Goal: Task Accomplishment & Management: Manage account settings

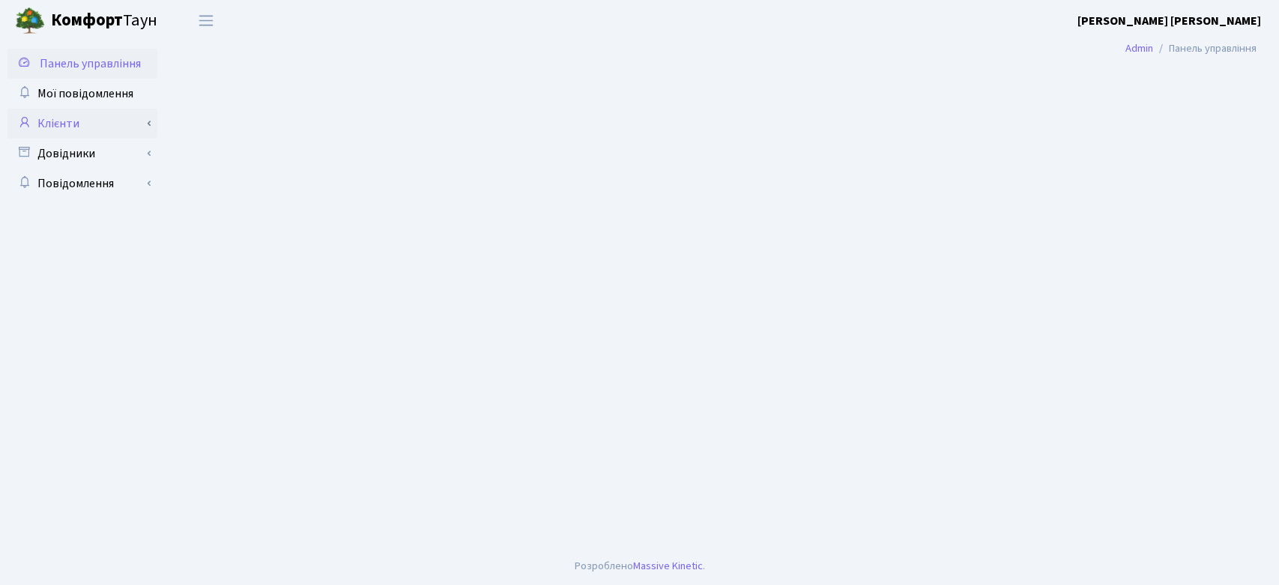
click at [70, 120] on link "Клієнти" at bounding box center [82, 124] width 150 height 30
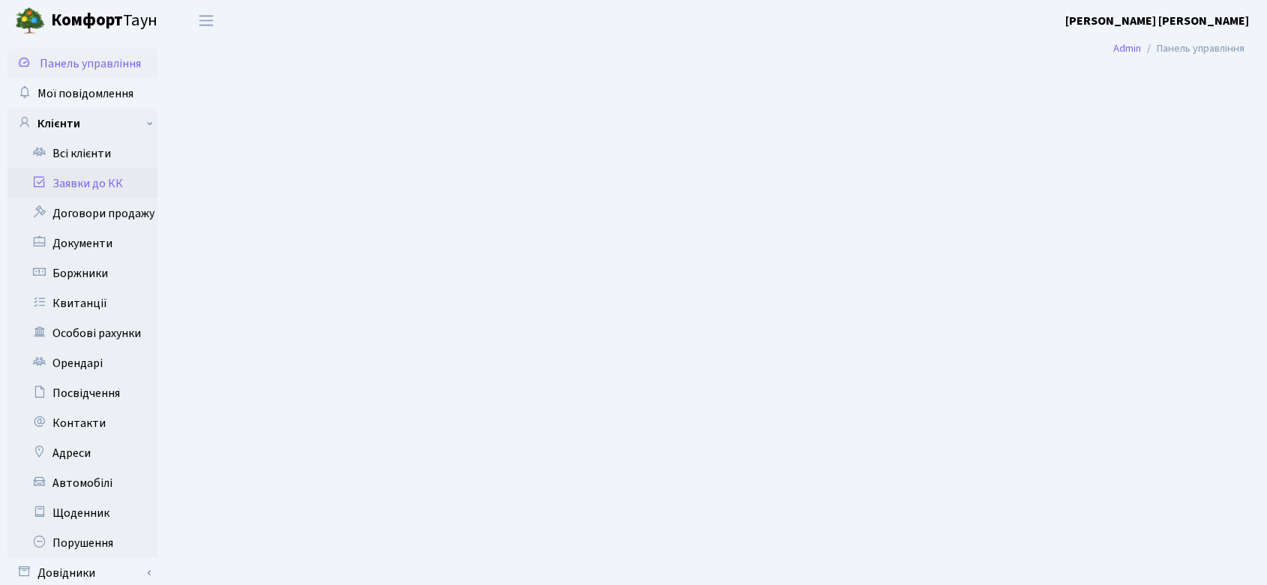
click at [94, 176] on link "Заявки до КК" at bounding box center [82, 184] width 150 height 30
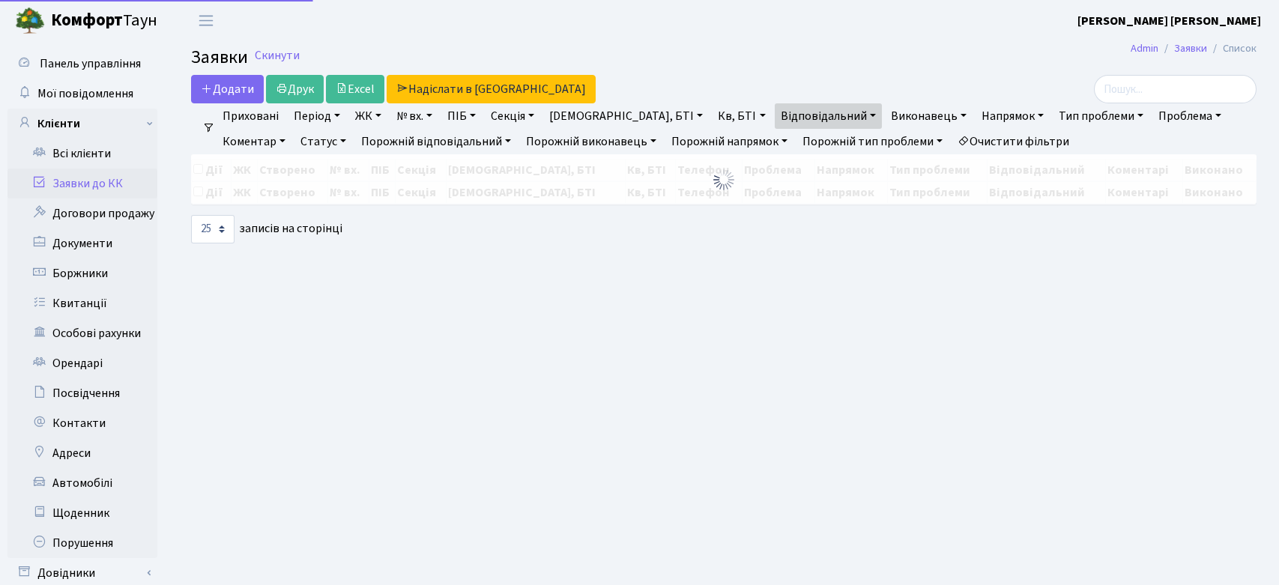
select select "25"
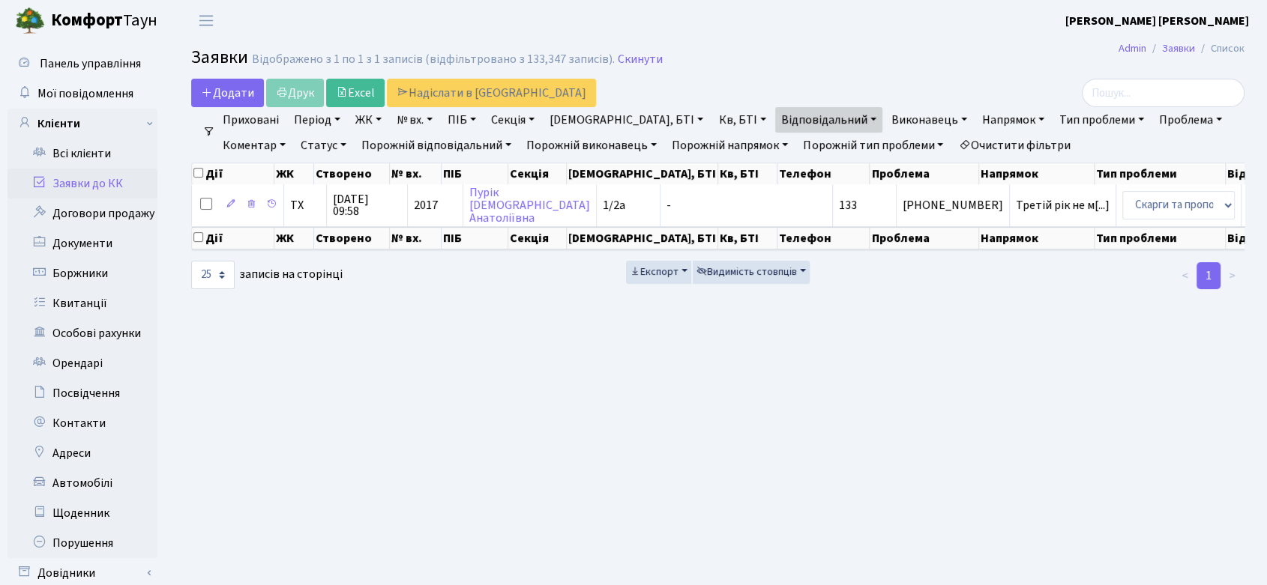
click at [295, 146] on link "Статус" at bounding box center [324, 145] width 58 height 25
click at [295, 210] on link "Виконано" at bounding box center [354, 213] width 118 height 23
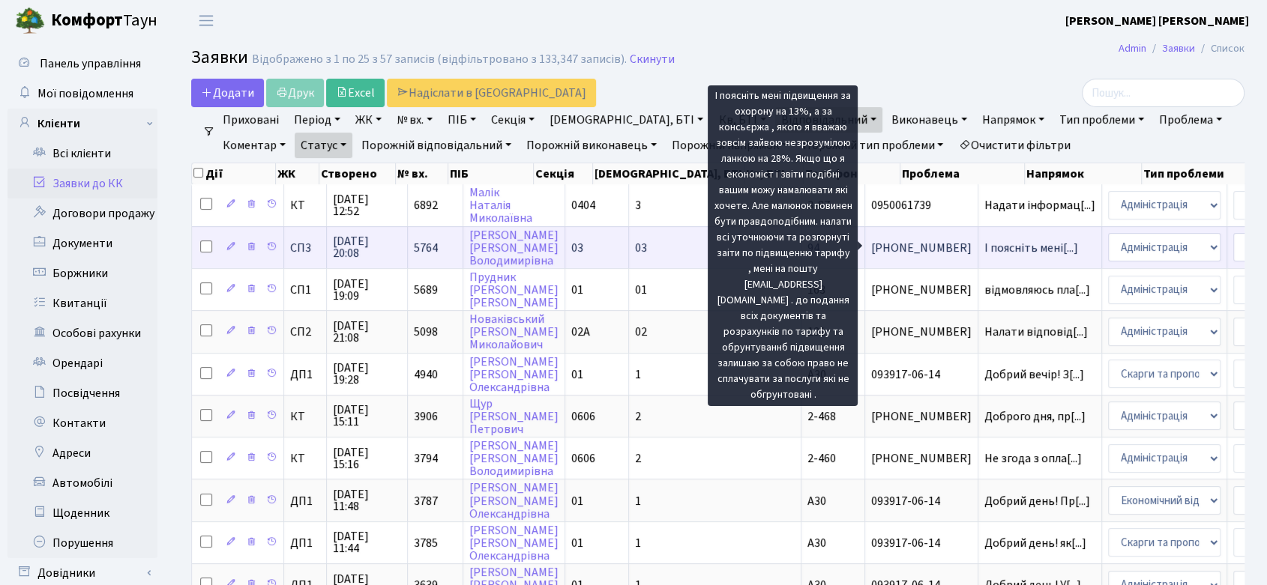
click at [984, 244] on span "І поясніть мені[...]" at bounding box center [1031, 248] width 94 height 16
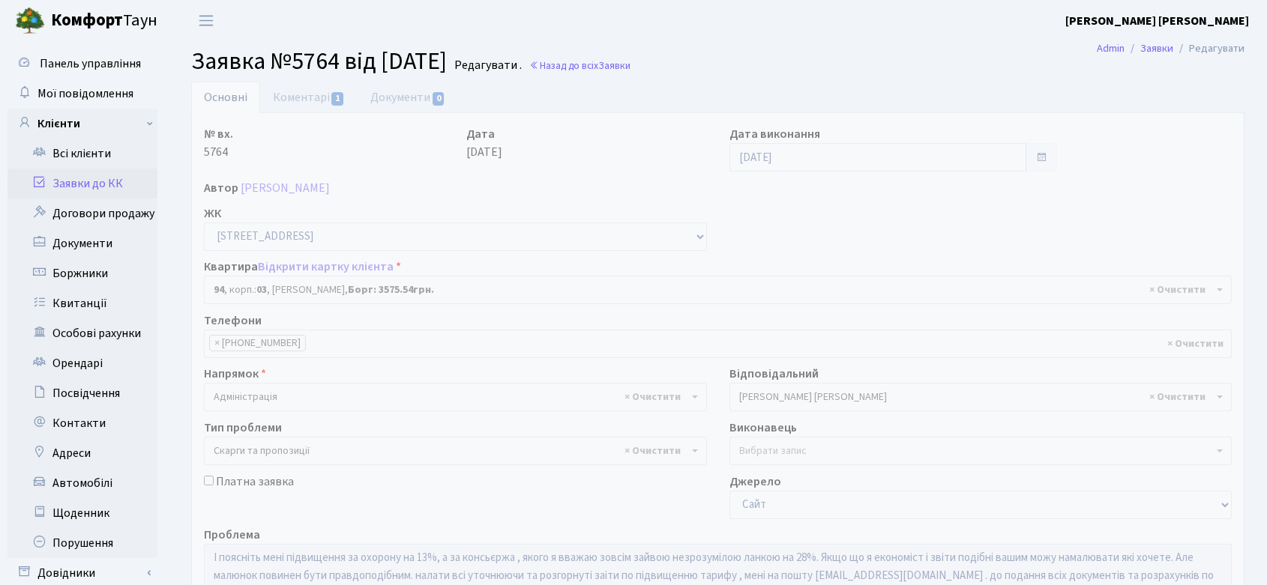
select select "20816"
select select "55"
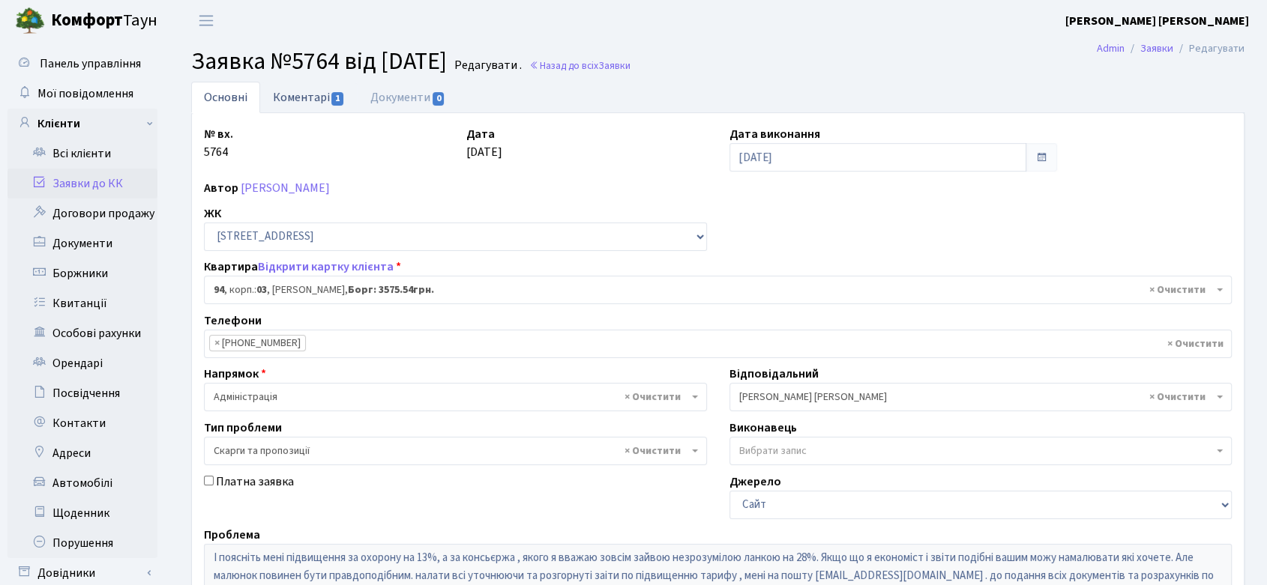
click at [314, 97] on link "Коментарі 1" at bounding box center [308, 97] width 97 height 31
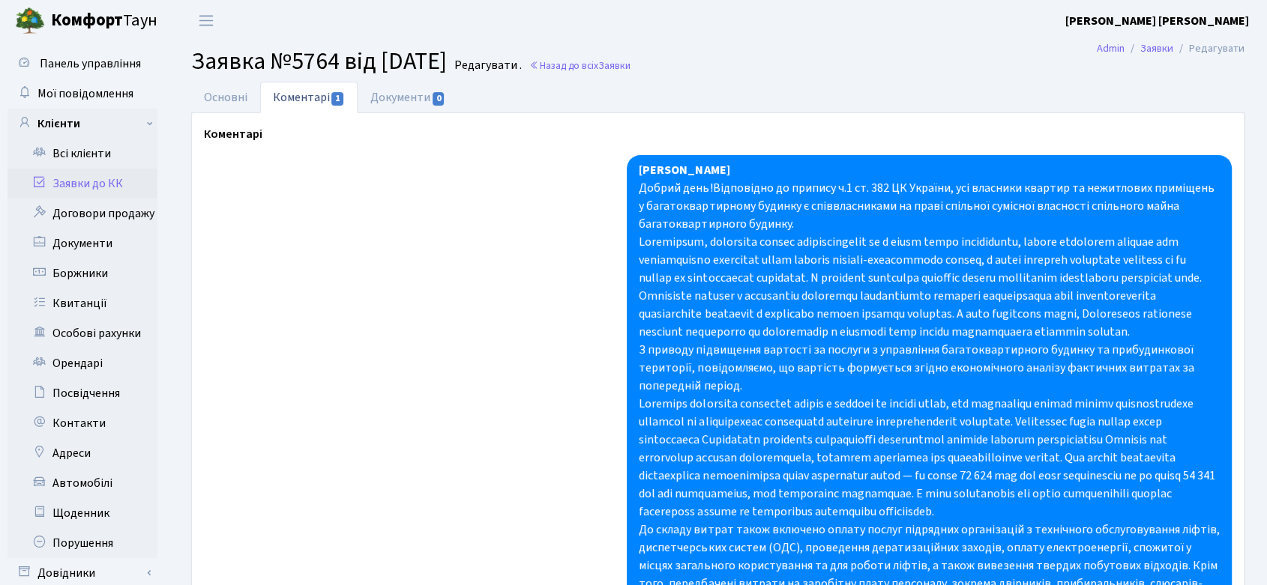
drag, startPoint x: 193, startPoint y: 62, endPoint x: 486, endPoint y: 64, distance: 293.1
click at [447, 64] on span "Заявка №5764 від 09.07.2025" at bounding box center [319, 61] width 256 height 34
copy span "Заявка №5764 від 09.07.2025"
click at [668, 199] on div "Добрий день!Відповідно до припису ч.1 ст. 382 ЦК України, усі власники квартир …" at bounding box center [929, 431] width 581 height 504
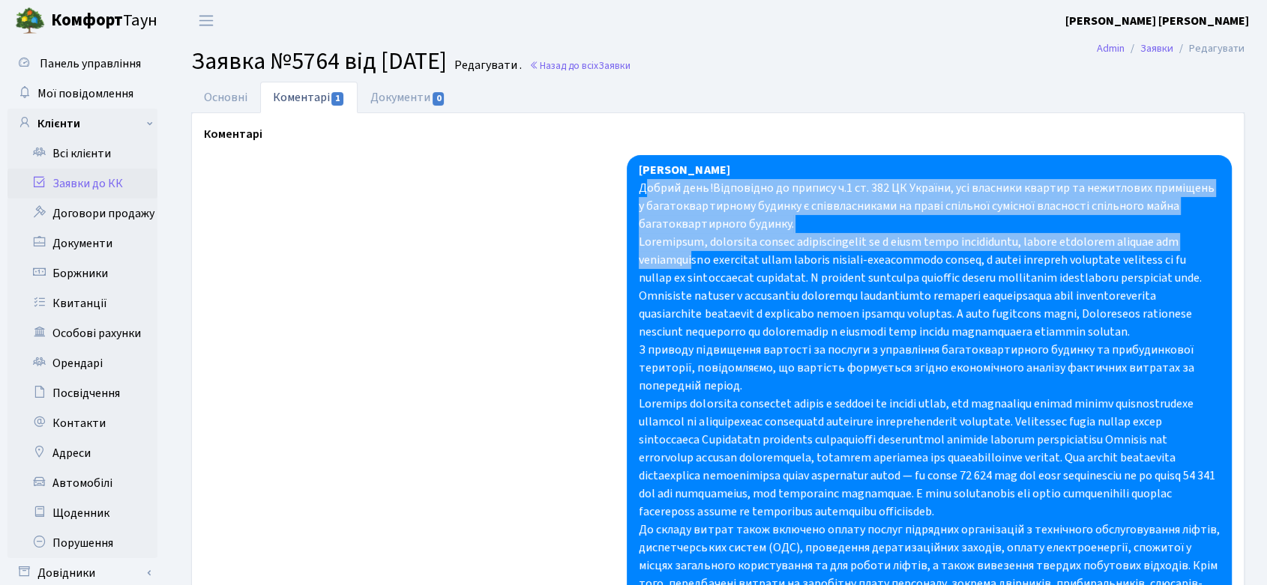
drag, startPoint x: 644, startPoint y: 189, endPoint x: 660, endPoint y: 215, distance: 30.6
click at [709, 256] on div "Добрий день!Відповідно до припису ч.1 ст. 382 ЦК України, усі власники квартир …" at bounding box center [929, 431] width 581 height 504
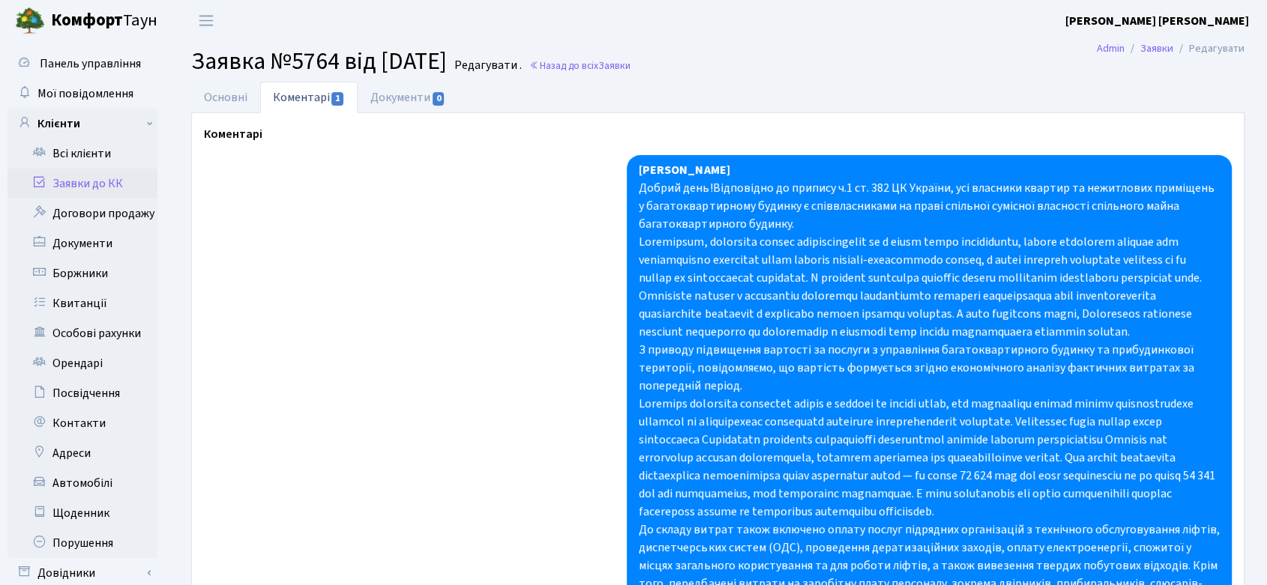
click at [636, 193] on div "Колесніков Владислав Добрий день!Відповідно до припису ч.1 ст. 382 ЦК України, …" at bounding box center [929, 449] width 605 height 588
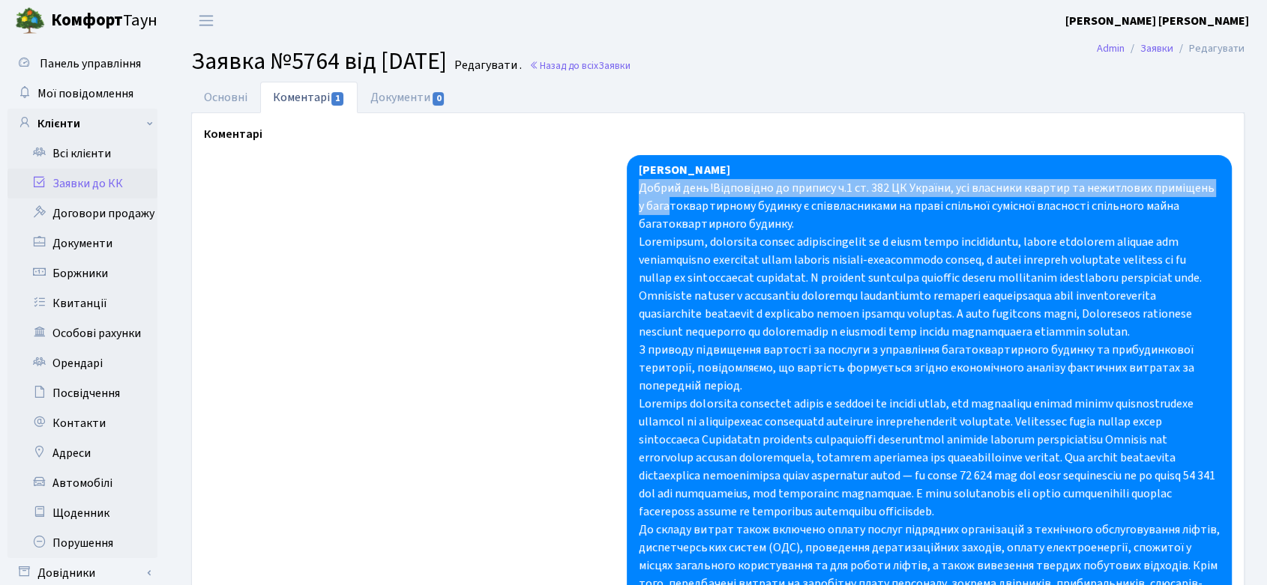
drag, startPoint x: 641, startPoint y: 188, endPoint x: 660, endPoint y: 208, distance: 27.6
click at [660, 208] on div "Добрий день!Відповідно до припису ч.1 ст. 382 ЦК України, усі власники квартир …" at bounding box center [929, 431] width 581 height 504
click at [229, 98] on link "Основні" at bounding box center [225, 97] width 69 height 31
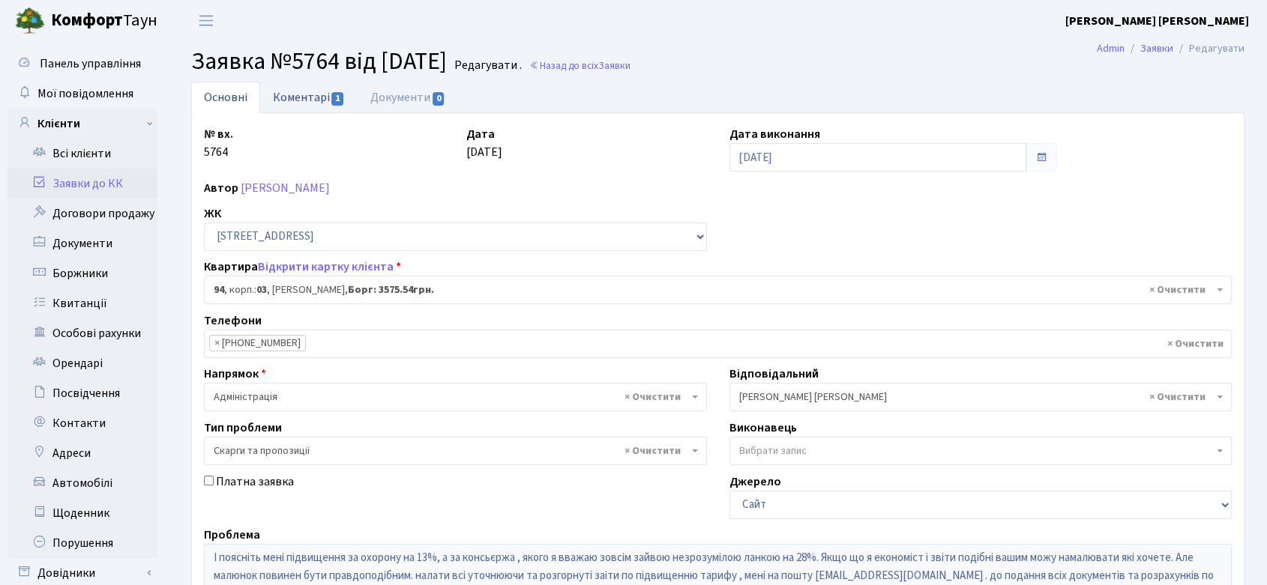
click at [309, 103] on link "Коментарі 1" at bounding box center [308, 97] width 97 height 31
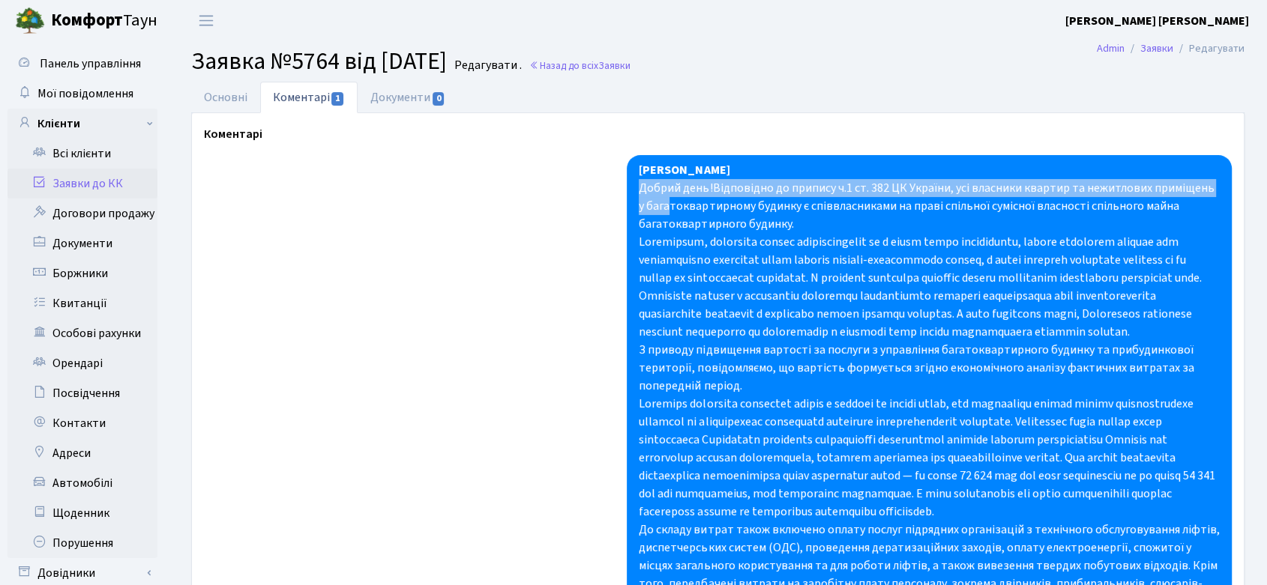
click at [642, 188] on div "Добрий день!Відповідно до припису ч.1 ст. 382 ЦК України, усі власники квартир …" at bounding box center [929, 431] width 581 height 504
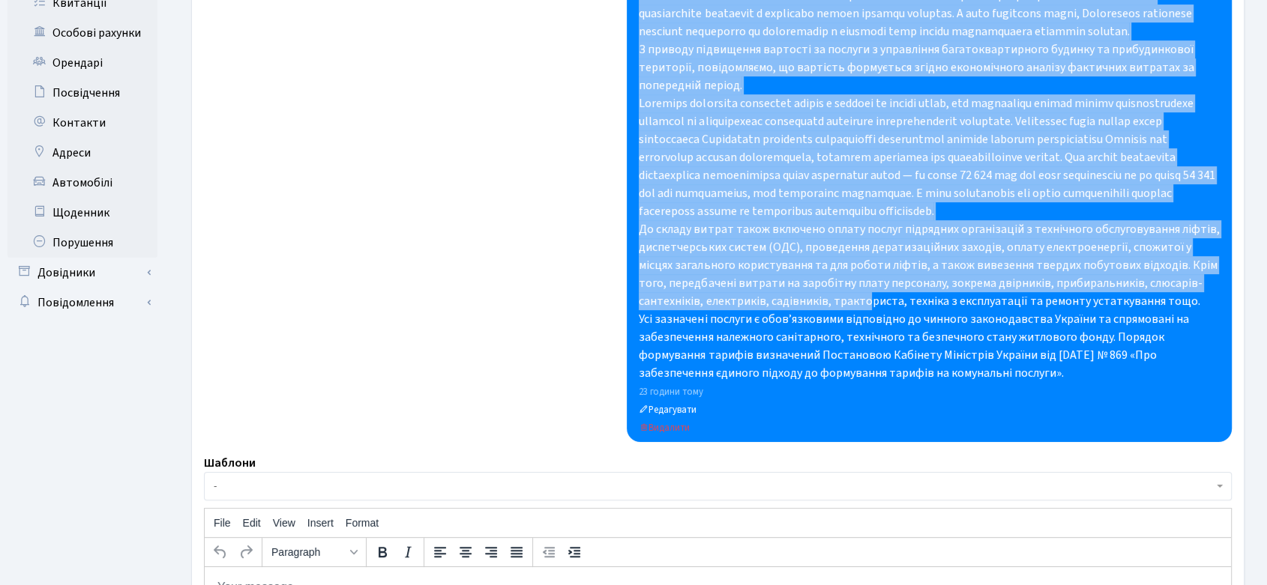
scroll to position [333, 0]
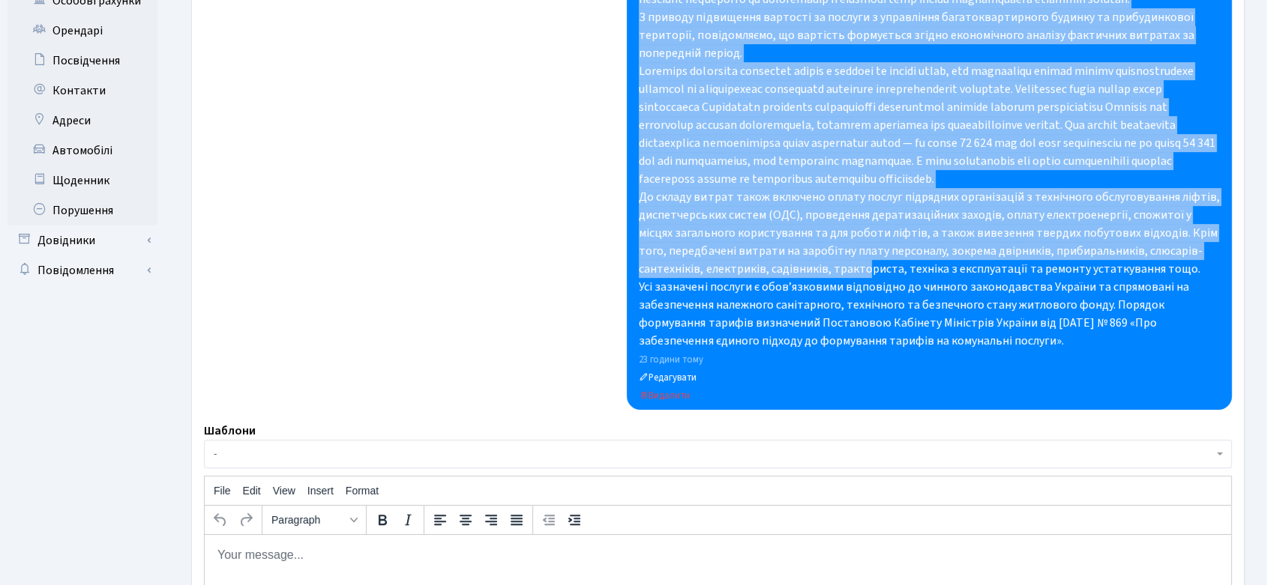
drag, startPoint x: 639, startPoint y: 187, endPoint x: 1127, endPoint y: 338, distance: 511.6
click at [1145, 350] on div "Добрий день!Відповідно до припису ч.1 ст. 382 ЦК України, усі власники квартир …" at bounding box center [929, 98] width 581 height 504
copy div "Добрий день!Відповідно до припису ч.1 ст. 382 ЦК України, усі власники квартир …"
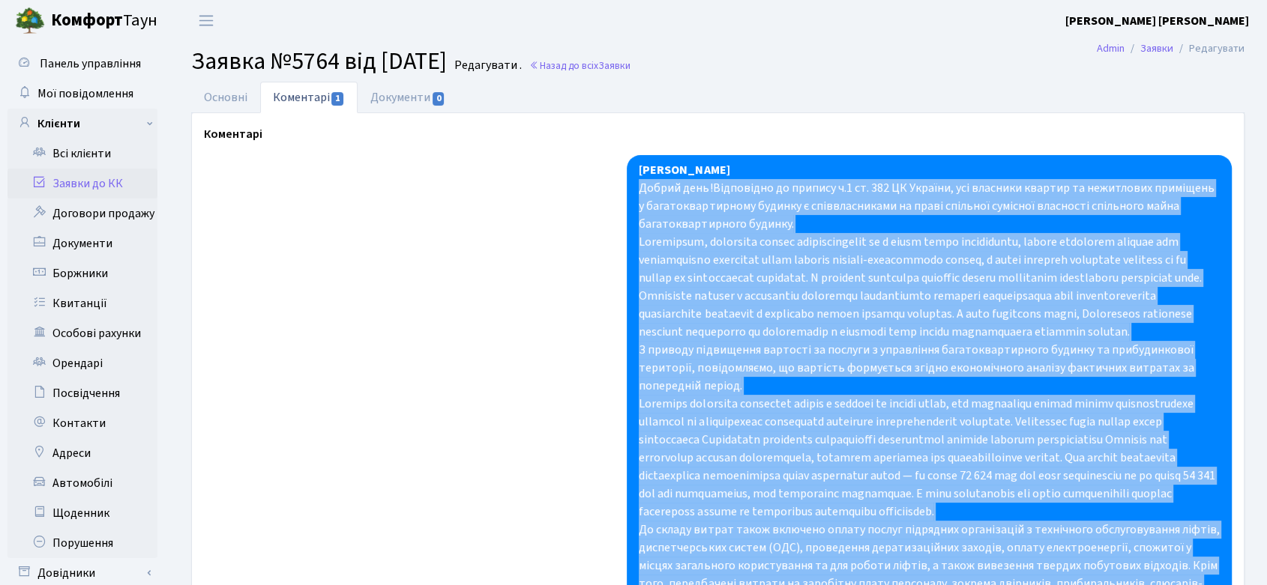
click at [99, 184] on link "Заявки до КК" at bounding box center [82, 184] width 150 height 30
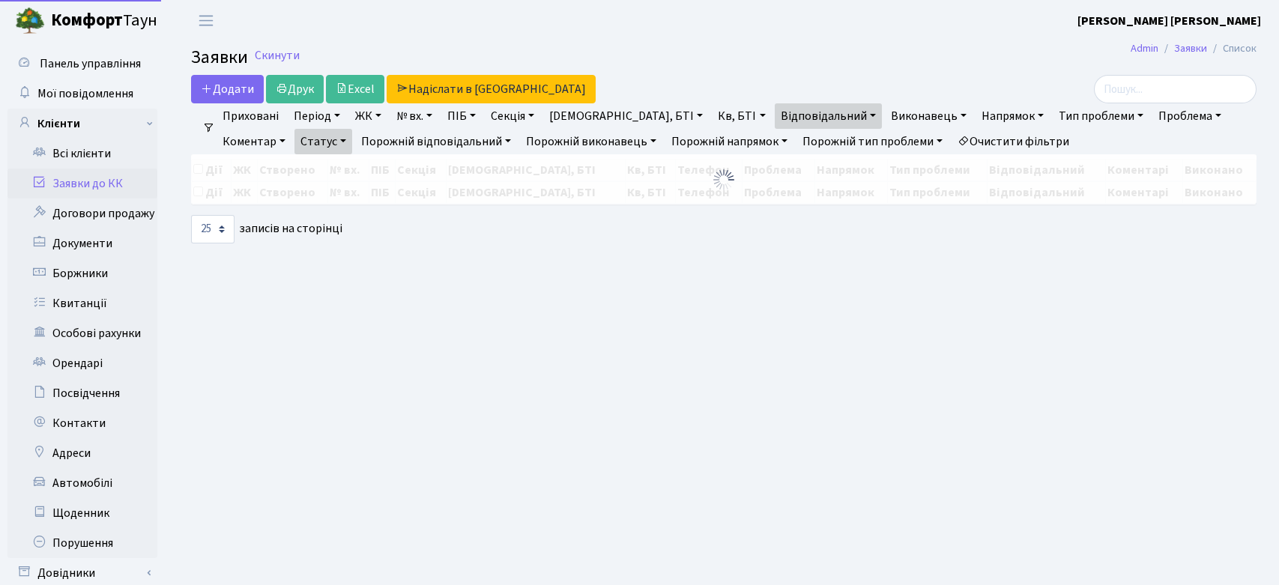
select select "25"
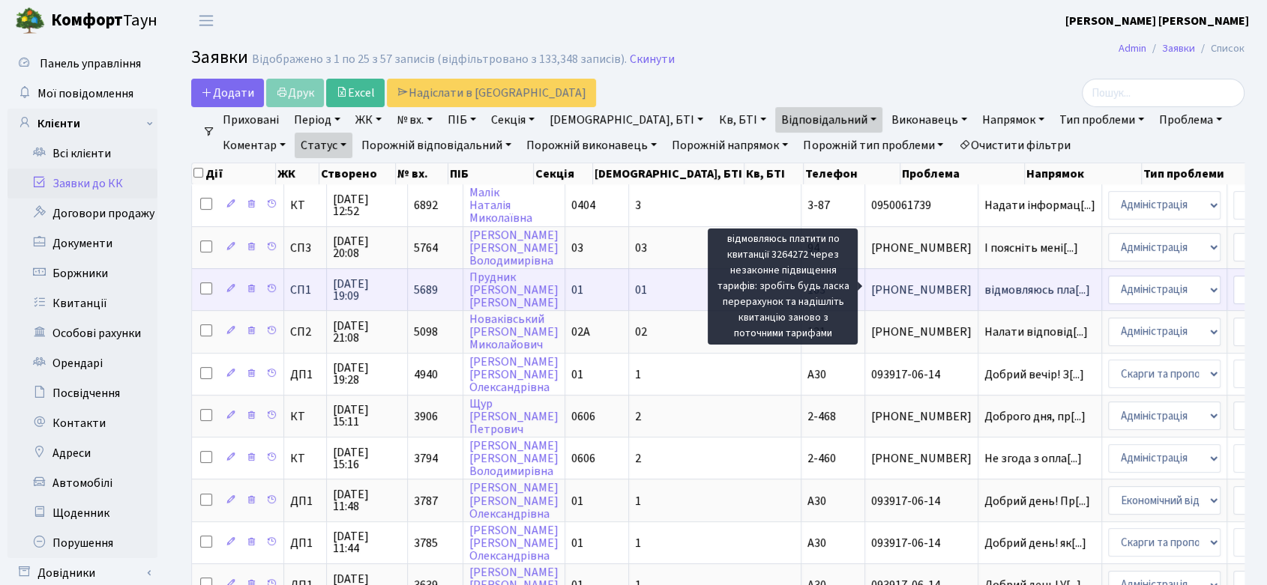
click at [984, 284] on span "відмовляюсь пла[...]" at bounding box center [1037, 290] width 106 height 16
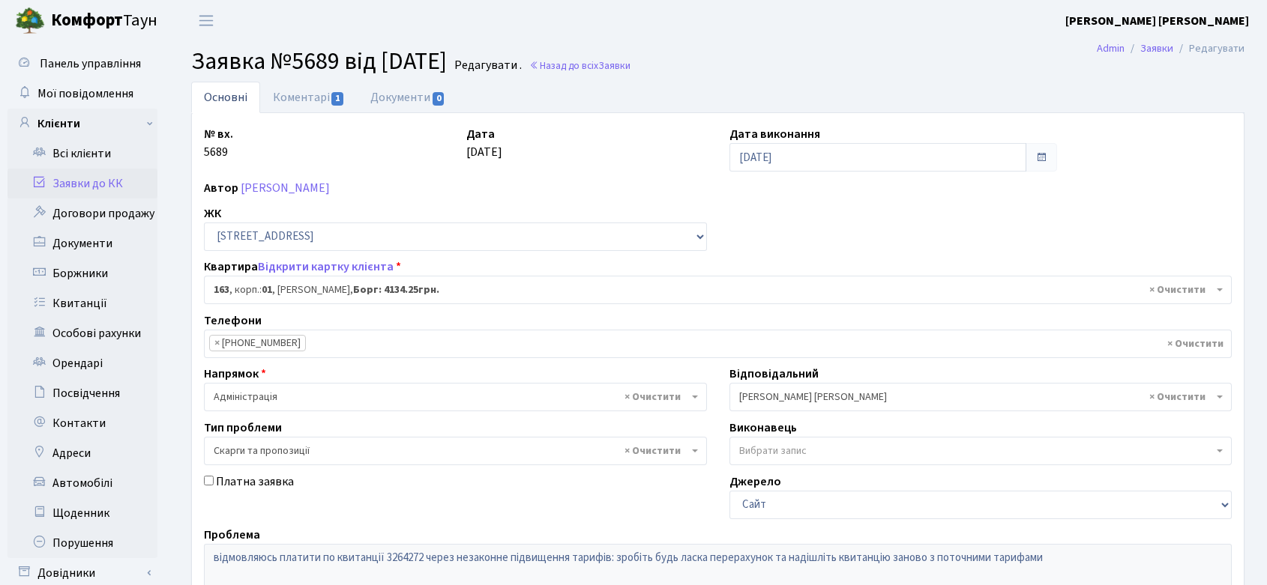
select select "20088"
select select "55"
click at [287, 100] on link "Коментарі 1" at bounding box center [308, 97] width 97 height 31
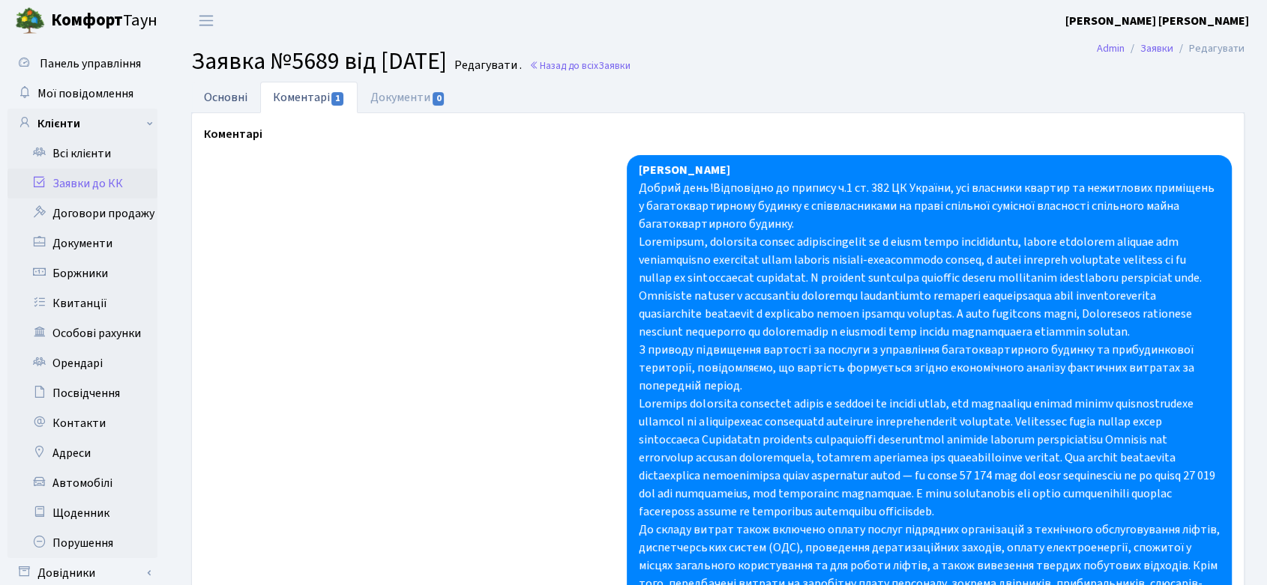
click at [235, 100] on link "Основні" at bounding box center [225, 97] width 69 height 31
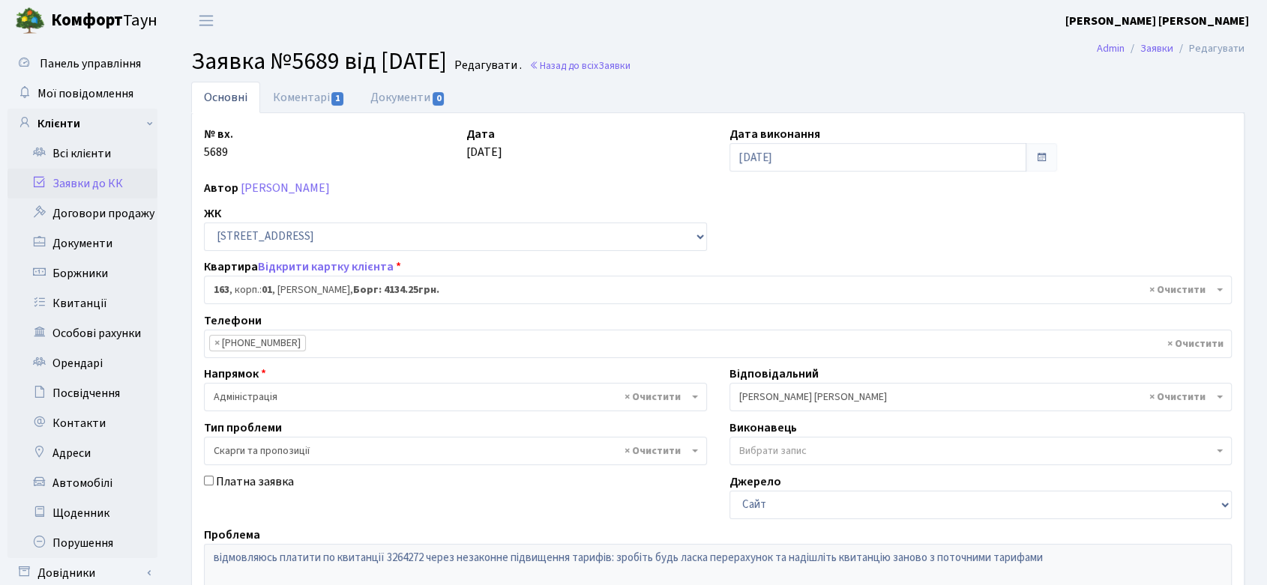
drag, startPoint x: 194, startPoint y: 59, endPoint x: 486, endPoint y: 61, distance: 291.6
click at [486, 61] on h2 "Заявка №5689 від 08.07.2025 Редагувати . Назад до всіх Заявки" at bounding box center [717, 61] width 1053 height 28
copy span "Заявка №5689 від 08.07.2025"
click at [100, 178] on link "Заявки до КК" at bounding box center [82, 184] width 150 height 30
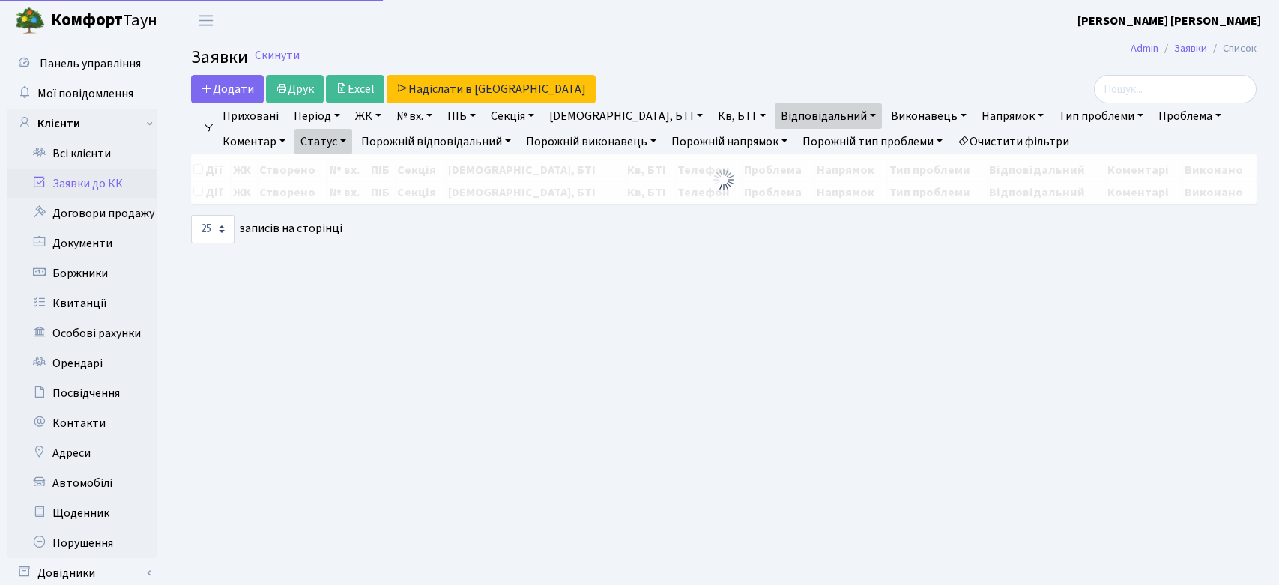
select select "25"
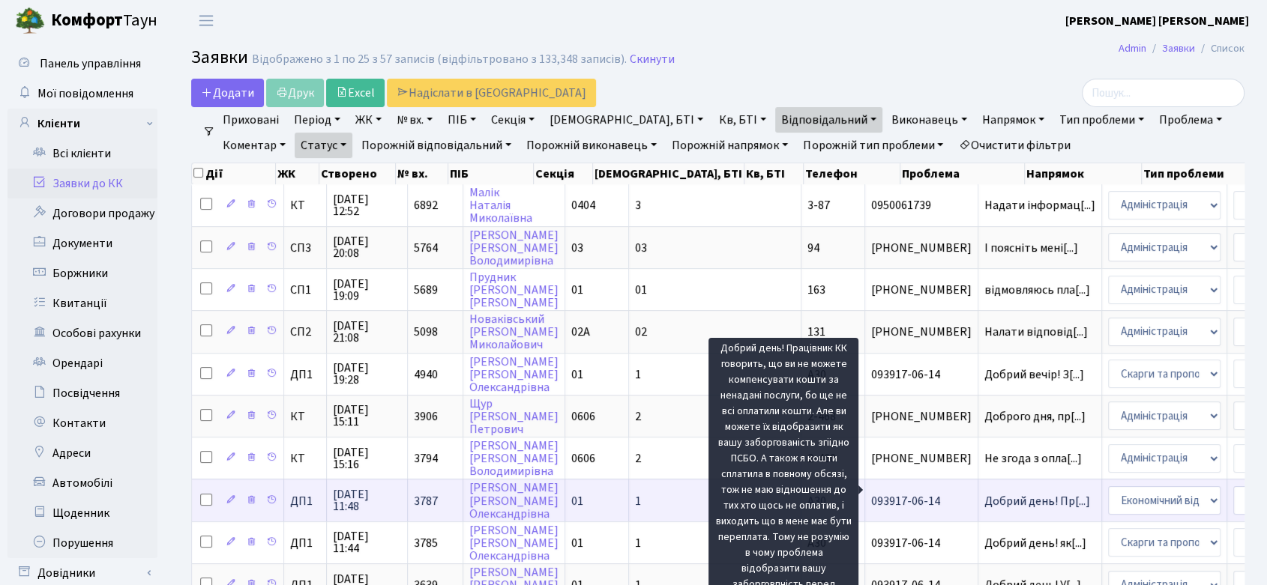
click at [984, 493] on span "Добрий день! Пр[...]" at bounding box center [1037, 501] width 106 height 16
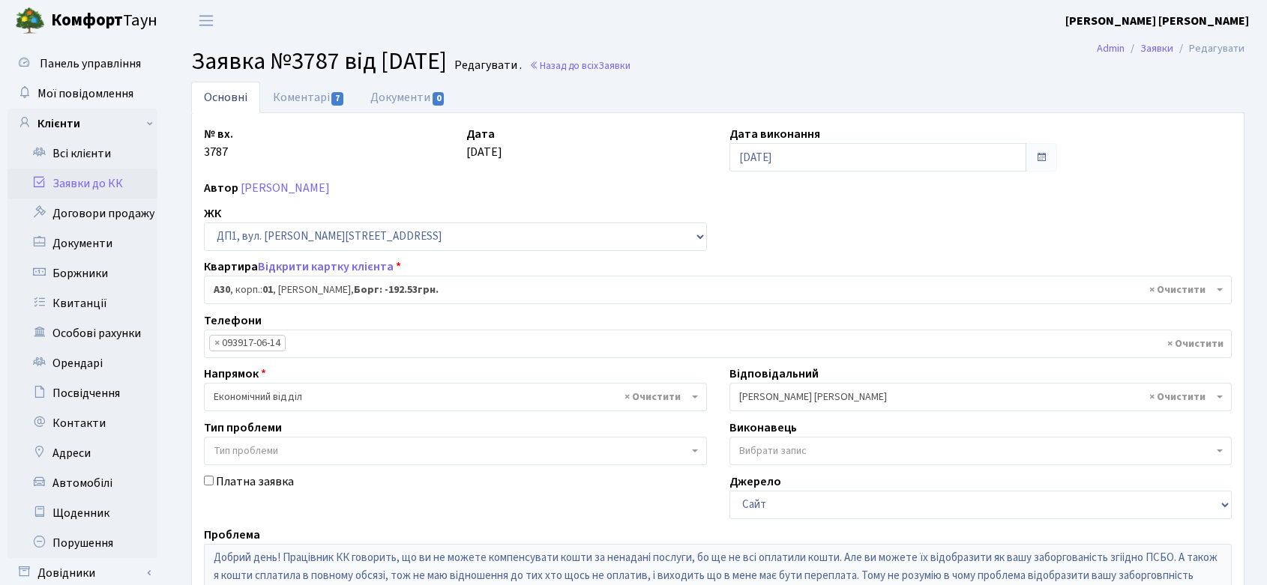
select select "29545"
click at [301, 96] on link "Коментарі 7" at bounding box center [308, 97] width 97 height 31
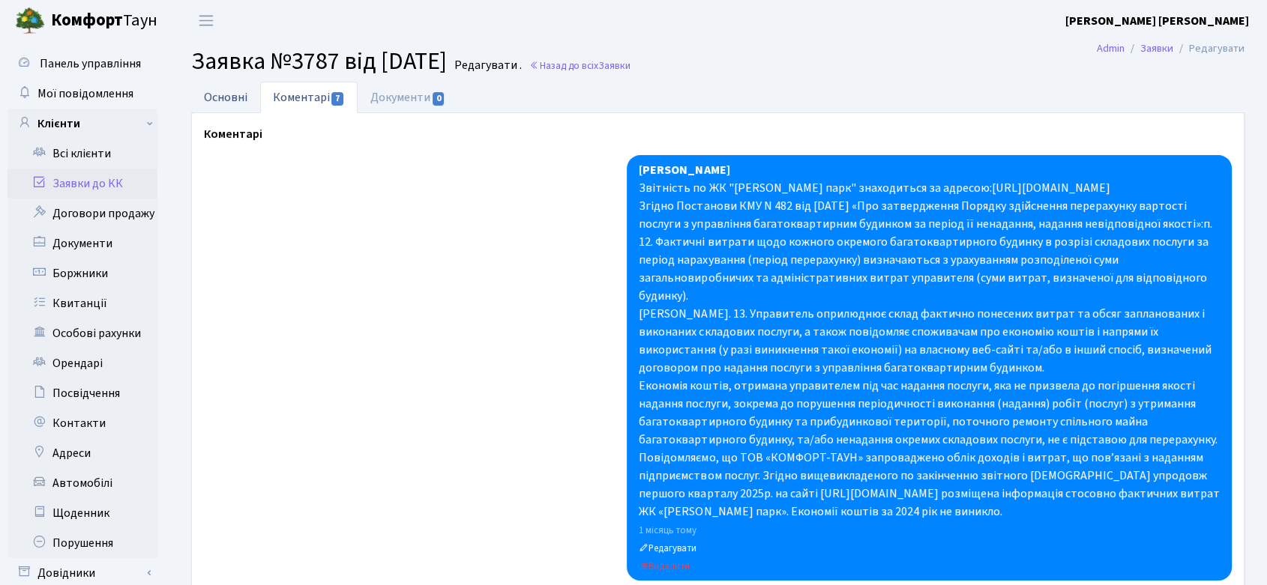
click at [212, 98] on link "Основні" at bounding box center [225, 97] width 69 height 31
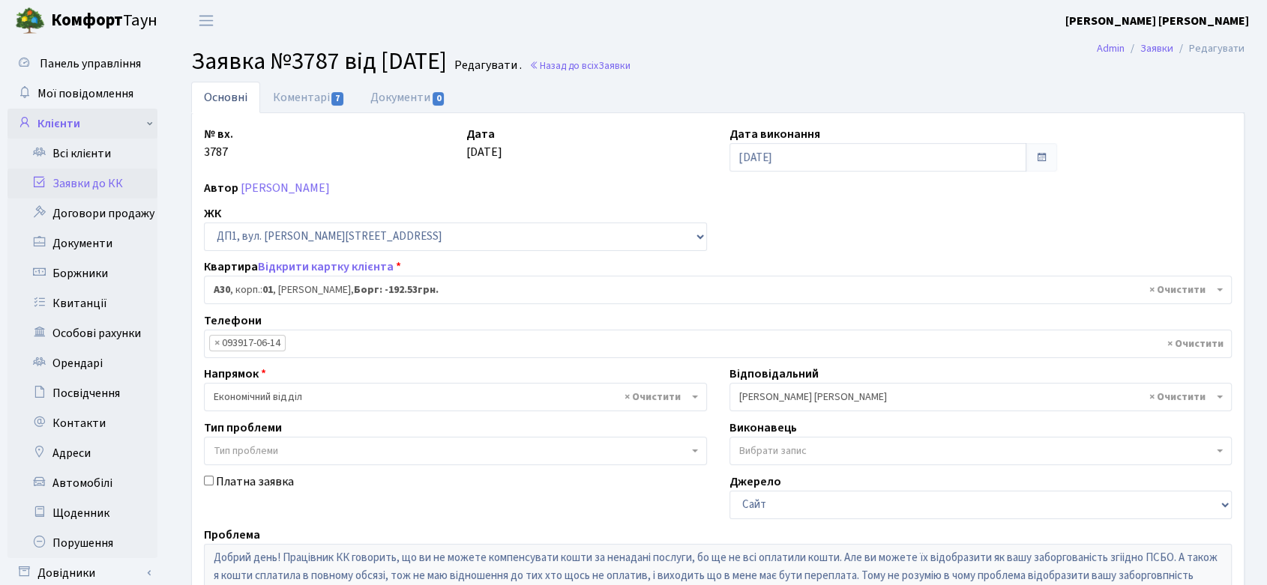
click at [55, 119] on link "Клієнти" at bounding box center [82, 124] width 150 height 30
